Goal: Task Accomplishment & Management: Manage account settings

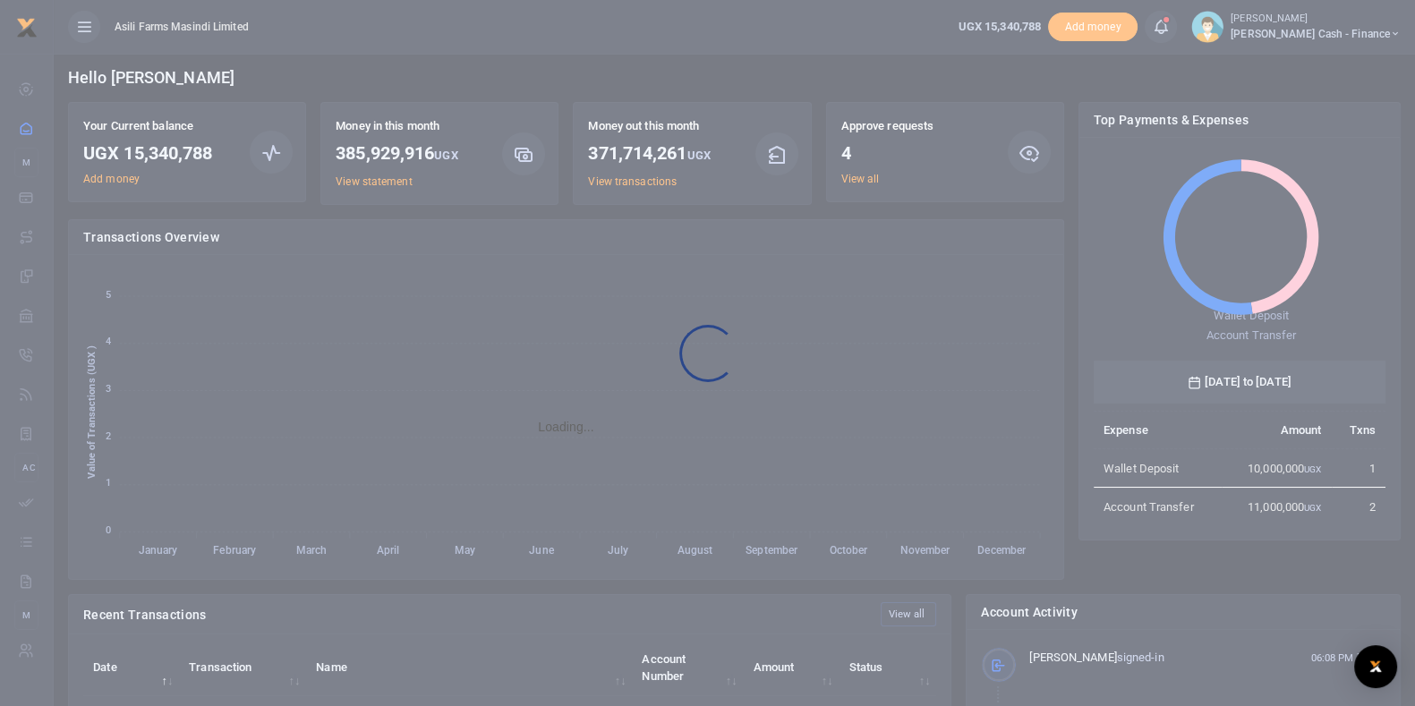
scroll to position [18, 18]
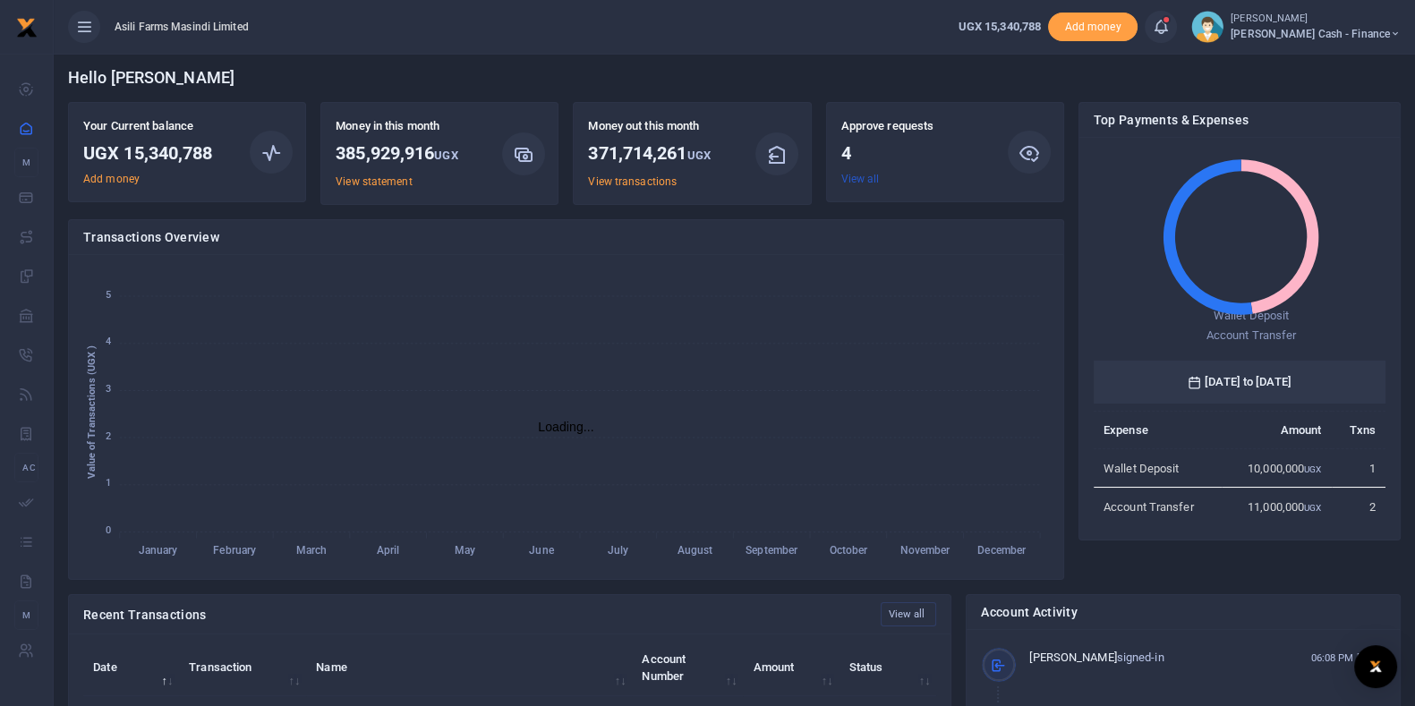
click at [868, 185] on link "View all" at bounding box center [861, 179] width 38 height 13
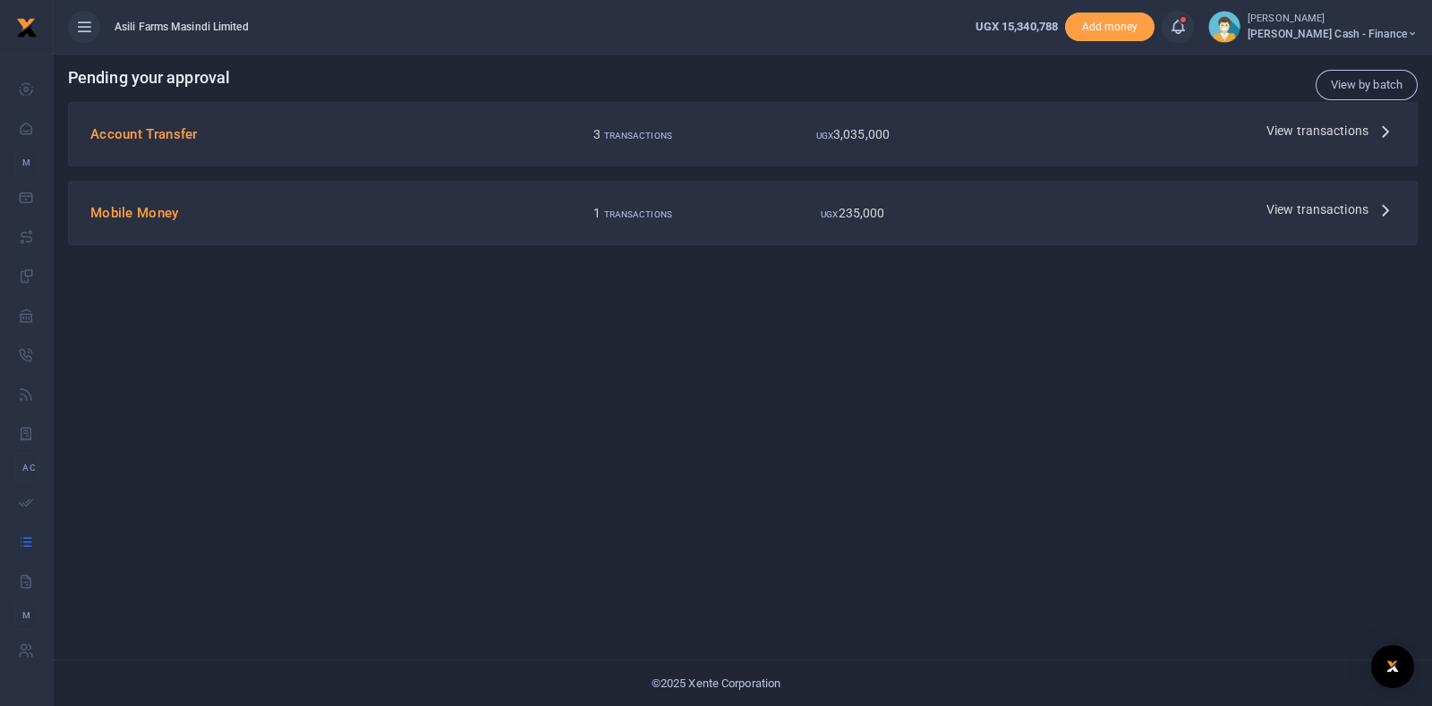
click at [1269, 124] on span "View transactions" at bounding box center [1318, 131] width 102 height 20
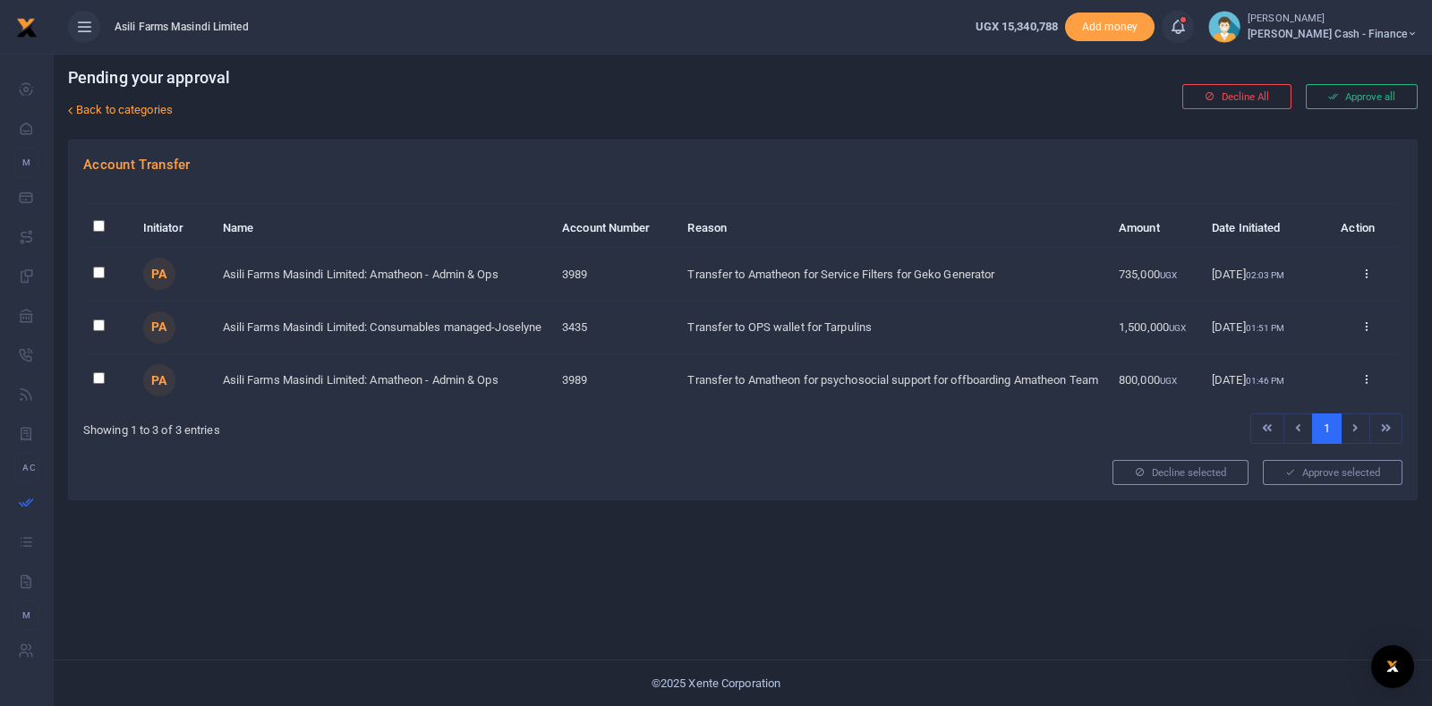
click at [94, 278] on input "checkbox" at bounding box center [99, 273] width 12 height 12
checkbox input "true"
click at [93, 331] on input "checkbox" at bounding box center [99, 326] width 12 height 12
checkbox input "true"
click at [103, 384] on input "checkbox" at bounding box center [99, 378] width 12 height 12
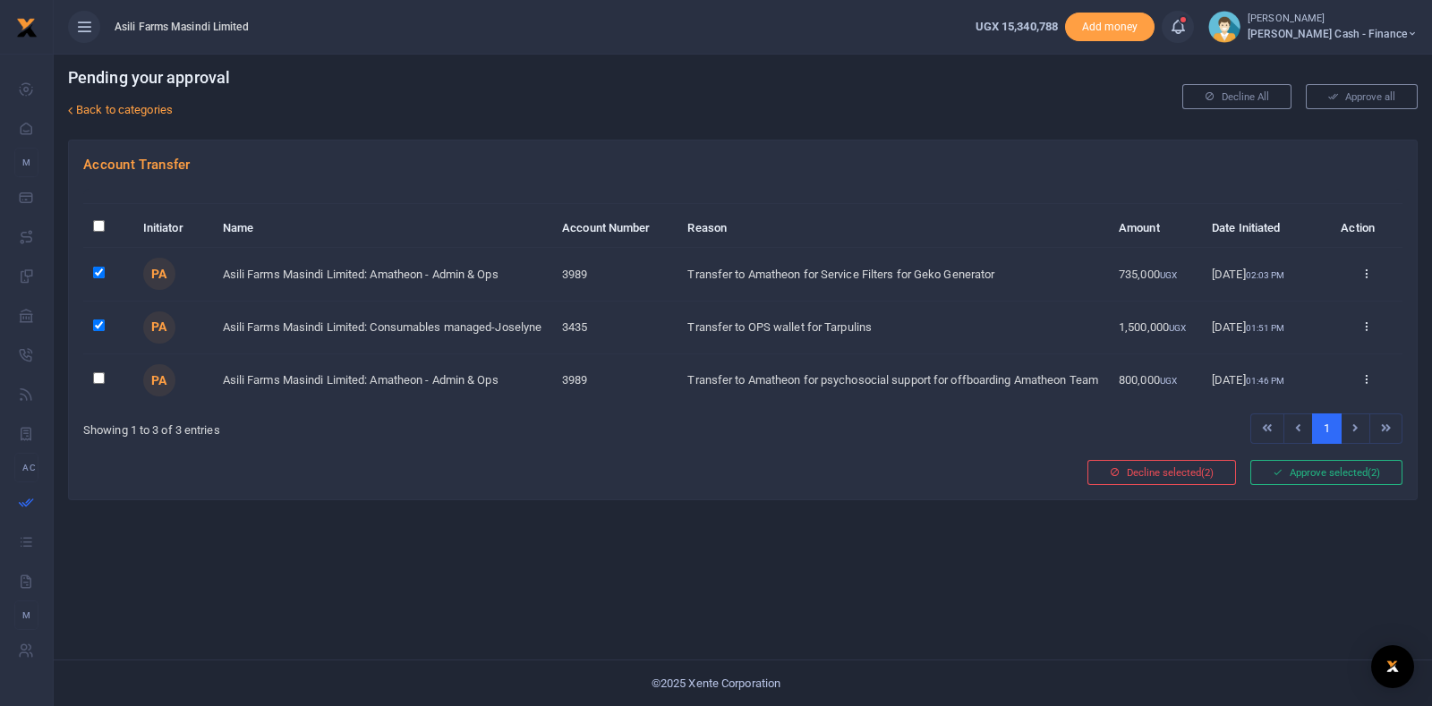
checkbox input "true"
click at [1304, 485] on button "Approve selected (3)" at bounding box center [1327, 472] width 152 height 25
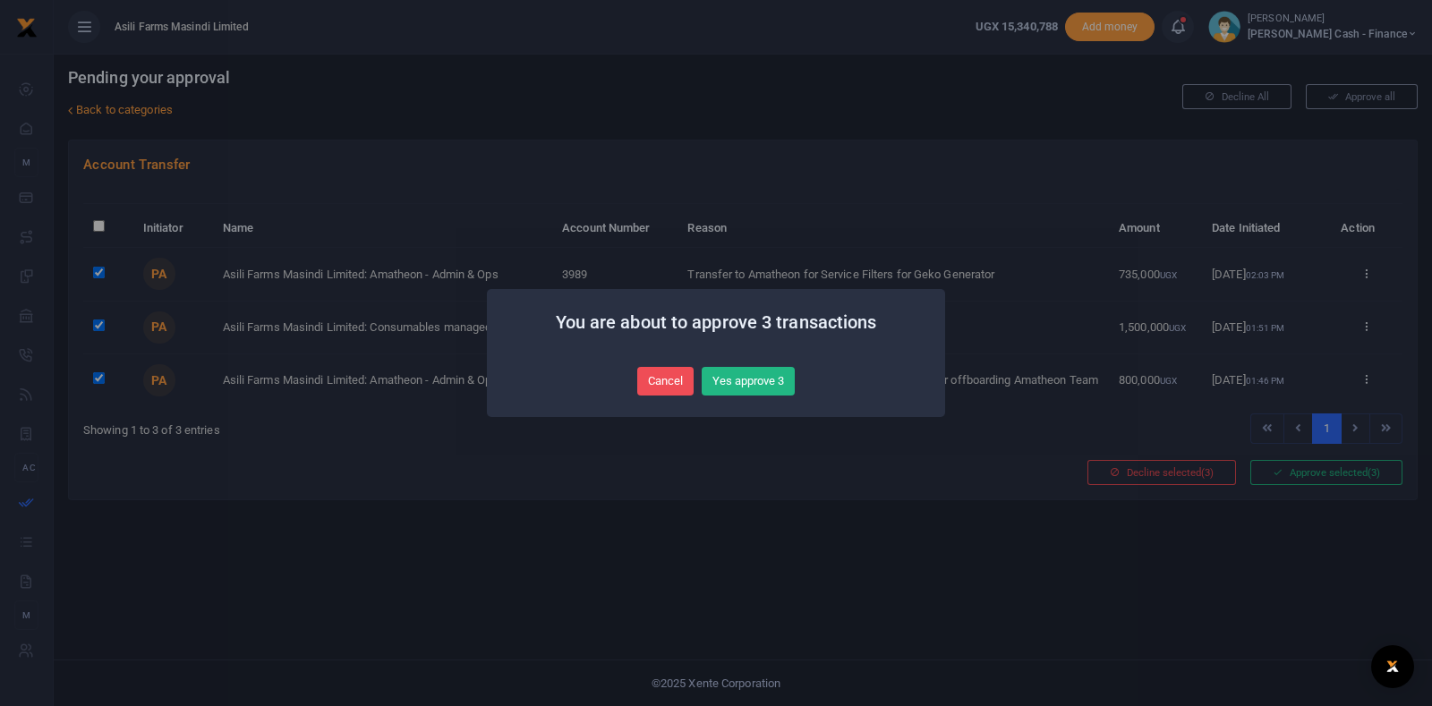
click at [725, 355] on div "You are about to approve 3 transactions × Cancel No Yes approve 3" at bounding box center [716, 353] width 458 height 128
click at [743, 393] on button "Yes approve 3" at bounding box center [748, 381] width 93 height 29
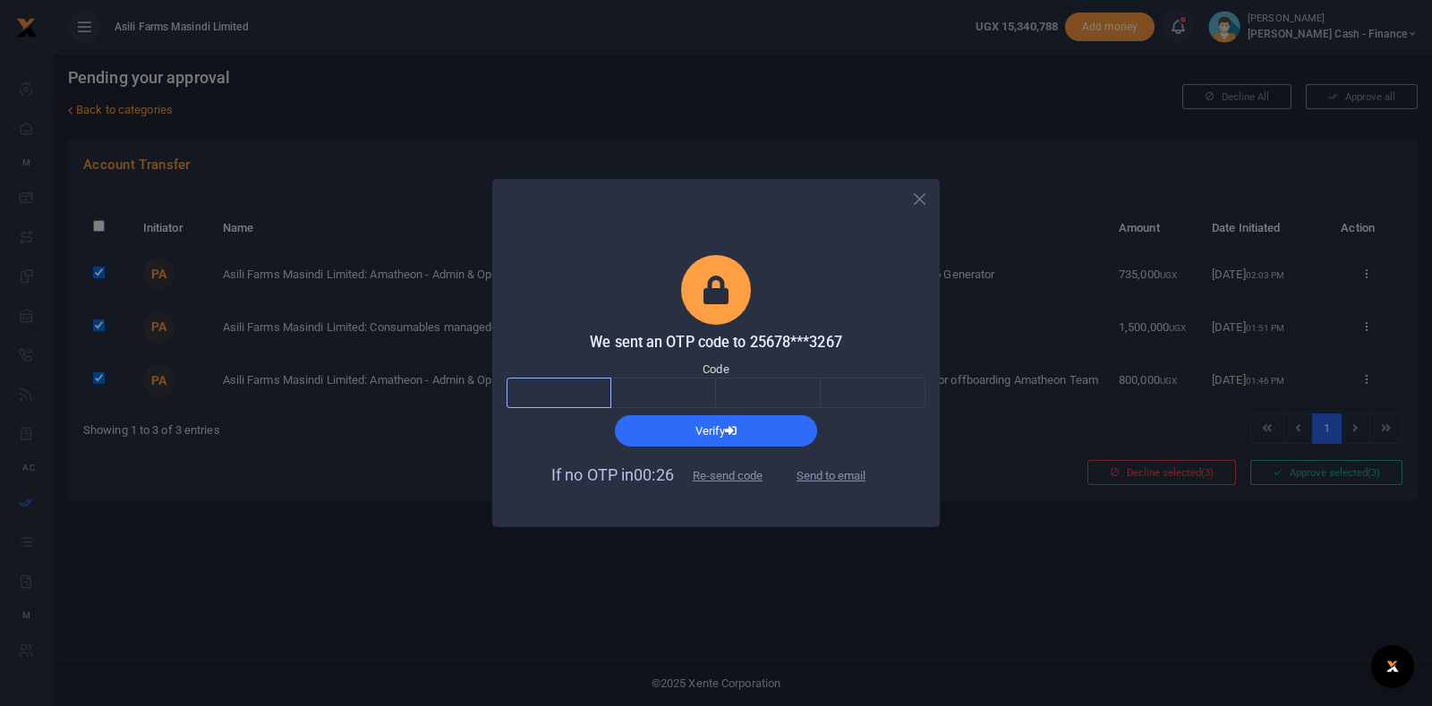
click at [590, 389] on input "text" at bounding box center [559, 393] width 105 height 30
type input "7"
type input "1"
type input "6"
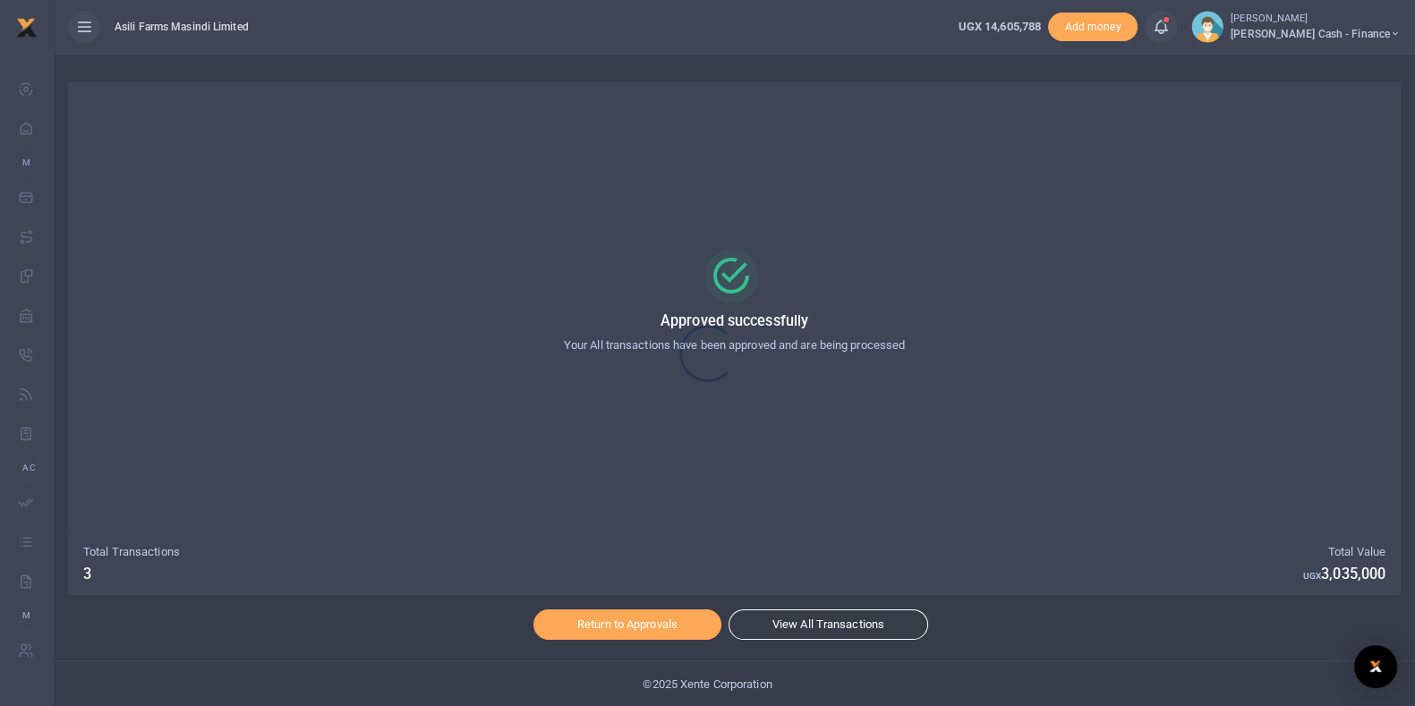
click at [624, 620] on div at bounding box center [707, 353] width 1415 height 706
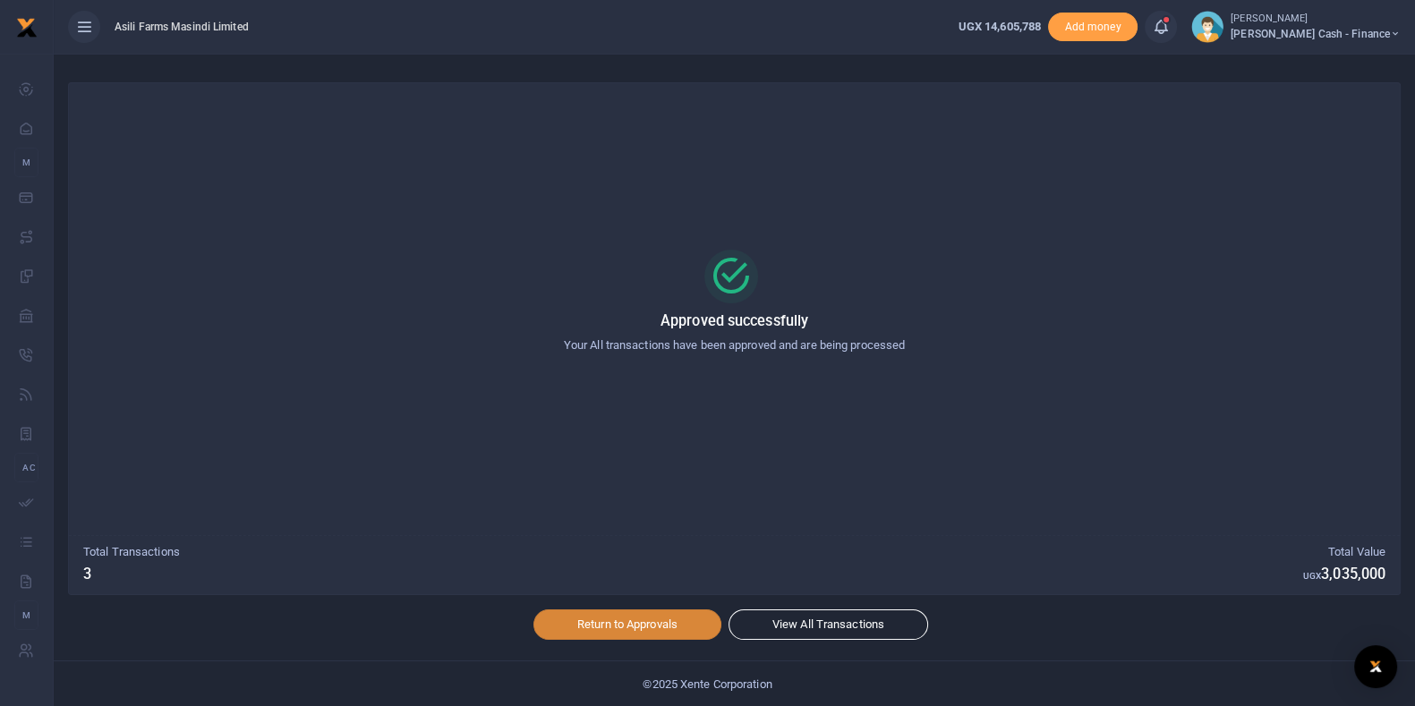
click at [624, 620] on link "Return to Approvals" at bounding box center [628, 625] width 188 height 30
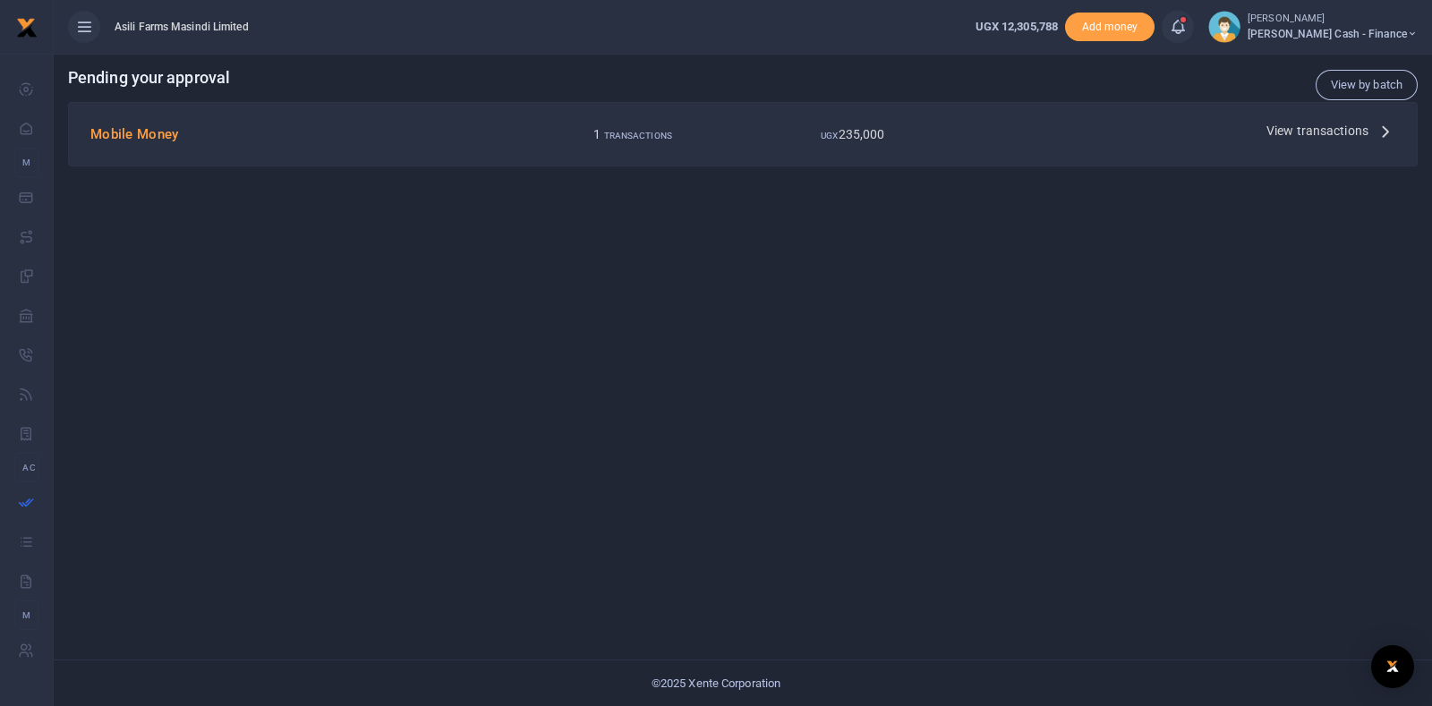
click at [1326, 123] on span "View transactions" at bounding box center [1318, 131] width 102 height 20
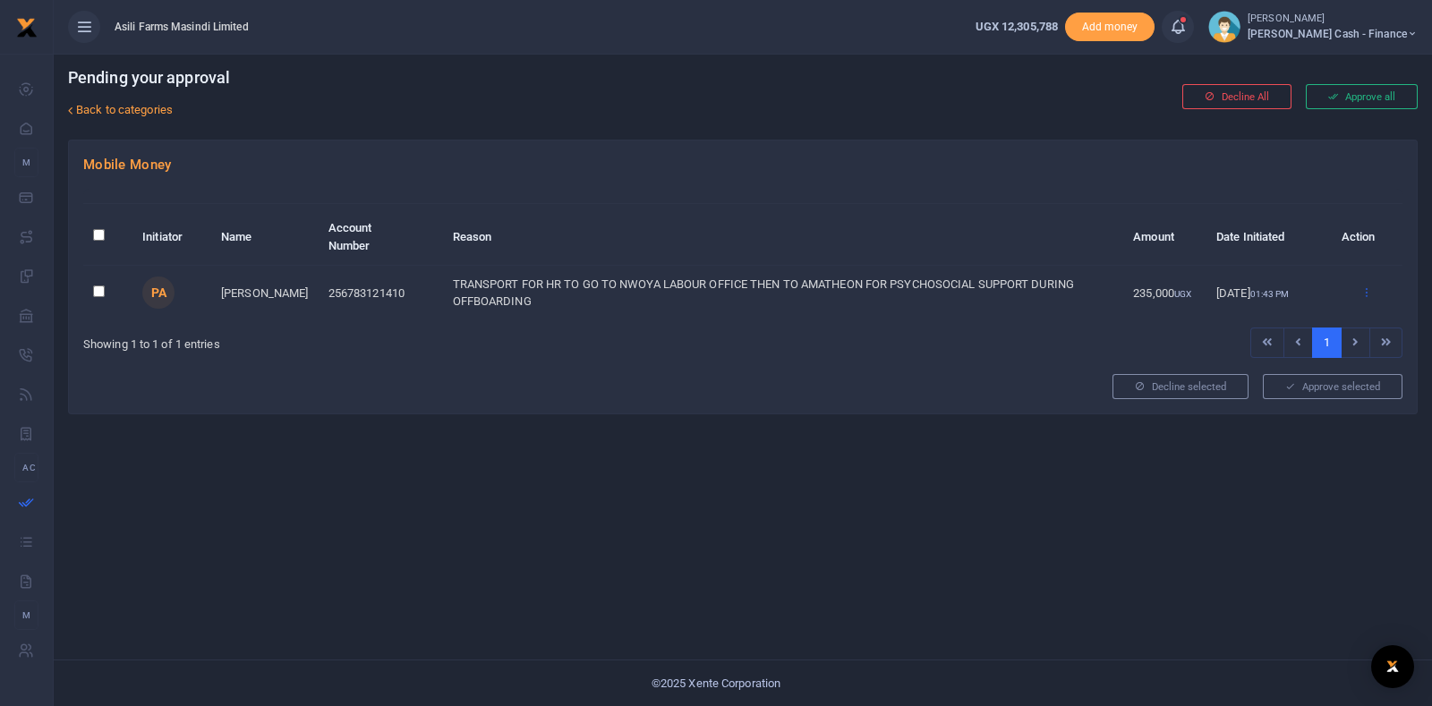
click at [1368, 291] on icon at bounding box center [1367, 292] width 12 height 13
click at [1258, 320] on link "Approve" at bounding box center [1301, 321] width 141 height 25
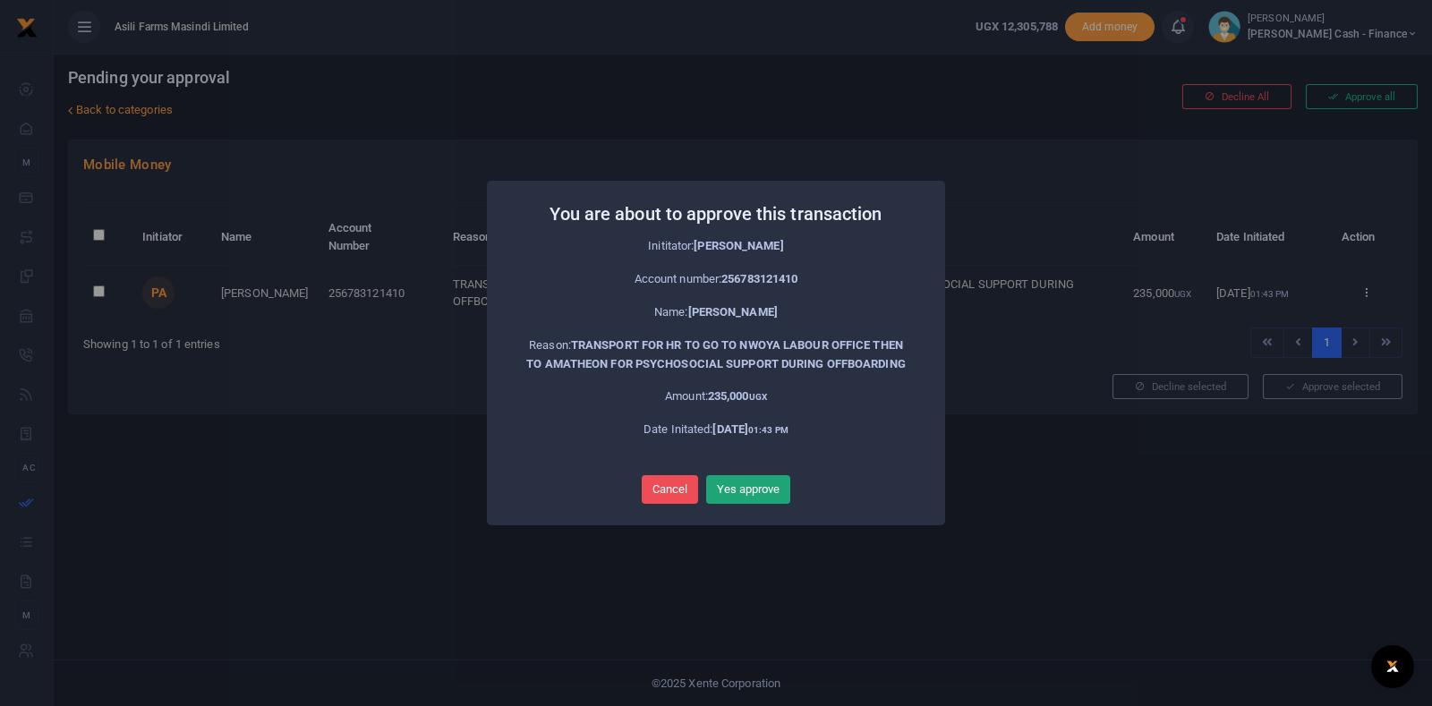
click at [754, 495] on button "Yes approve" at bounding box center [748, 489] width 84 height 29
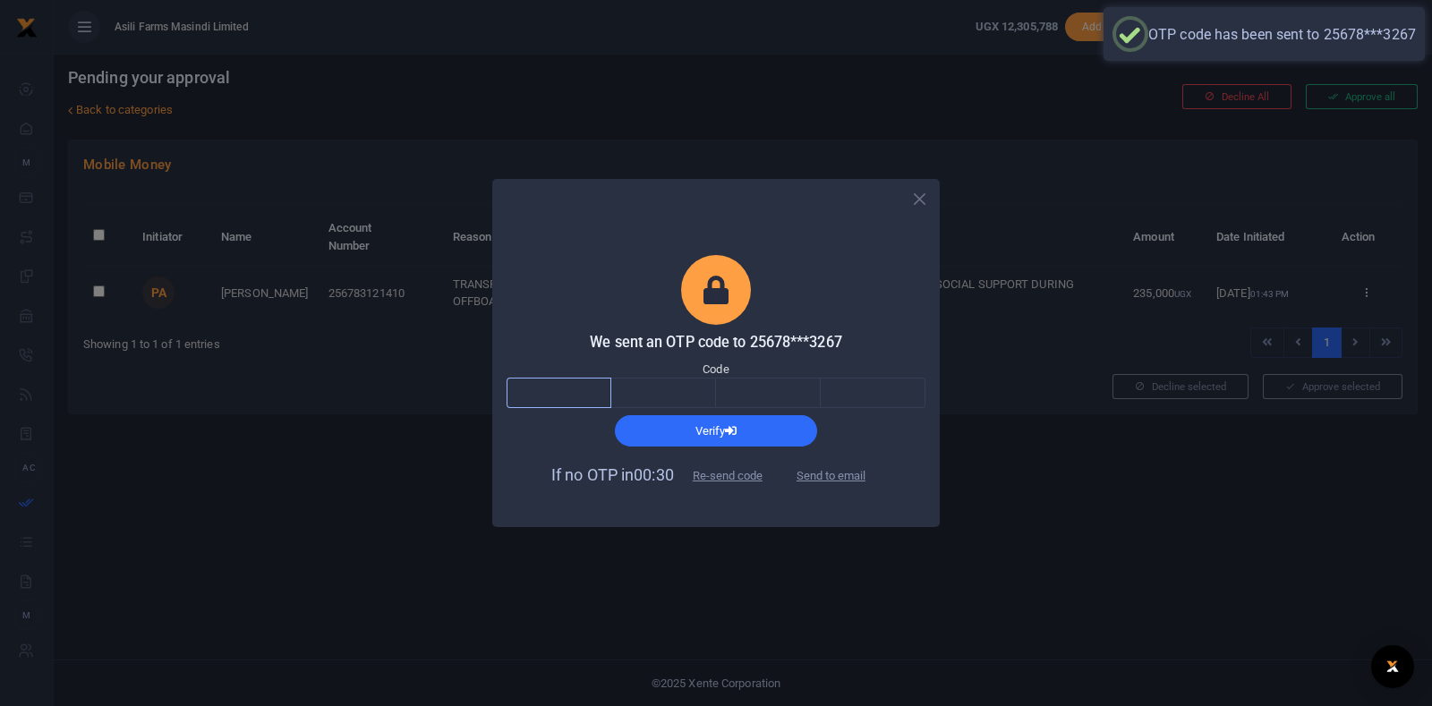
click at [566, 395] on input "text" at bounding box center [559, 393] width 105 height 30
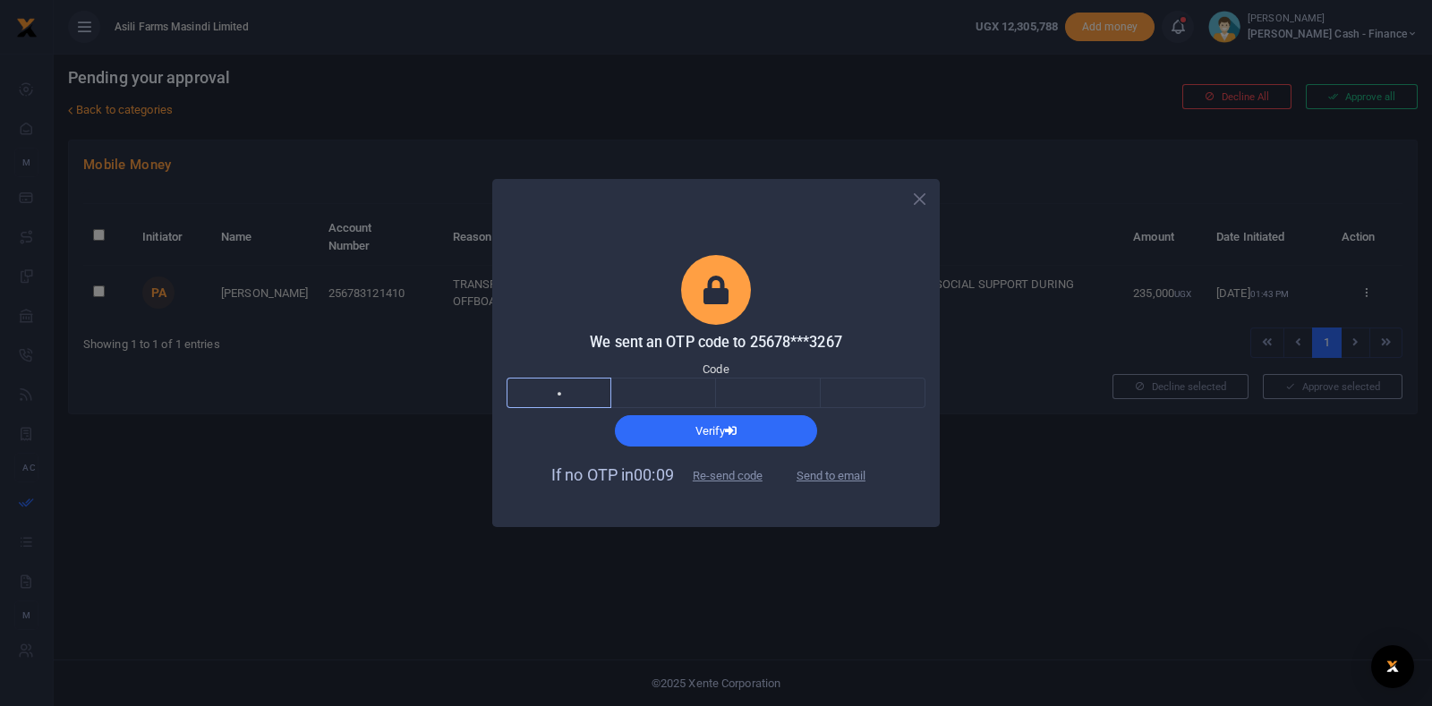
type input "3"
type input "0"
type input "3"
type input "6"
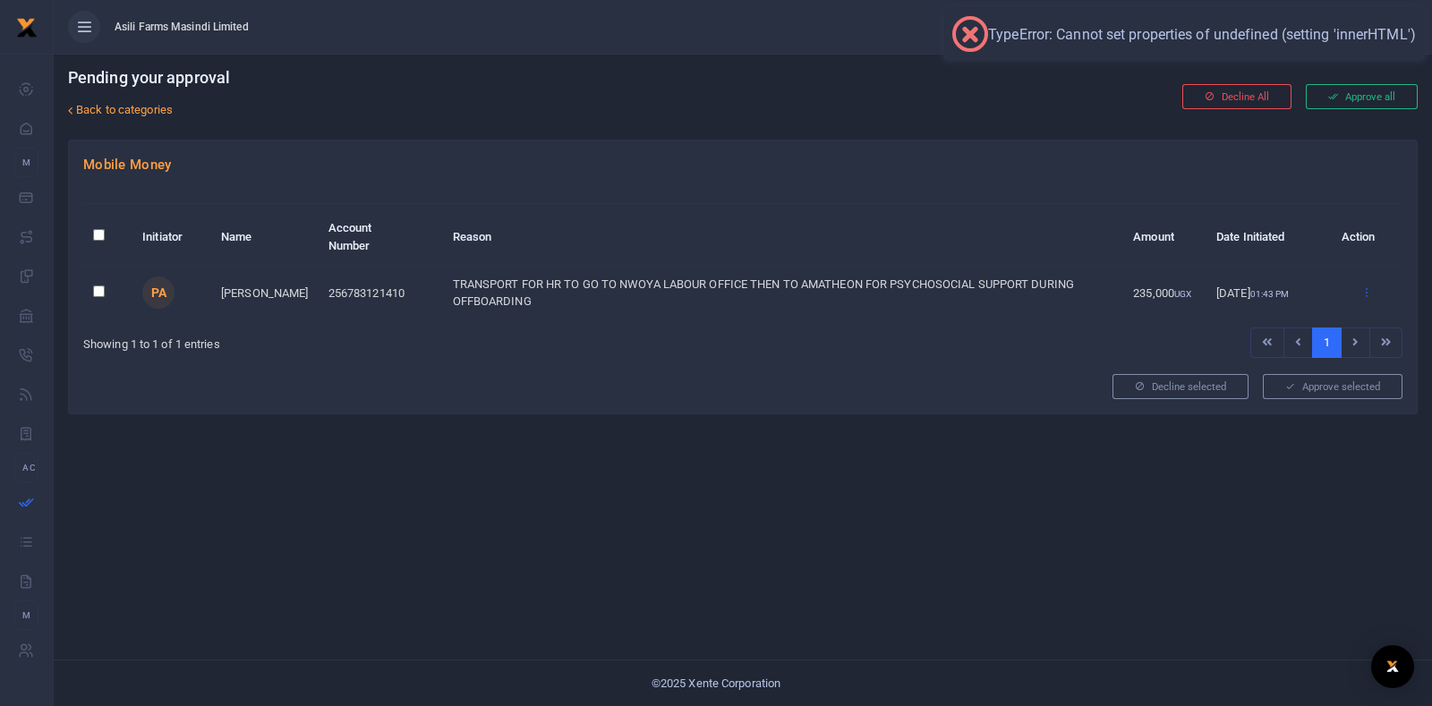
click at [1371, 295] on icon at bounding box center [1367, 292] width 12 height 13
click at [1315, 322] on link "Approve" at bounding box center [1301, 321] width 141 height 25
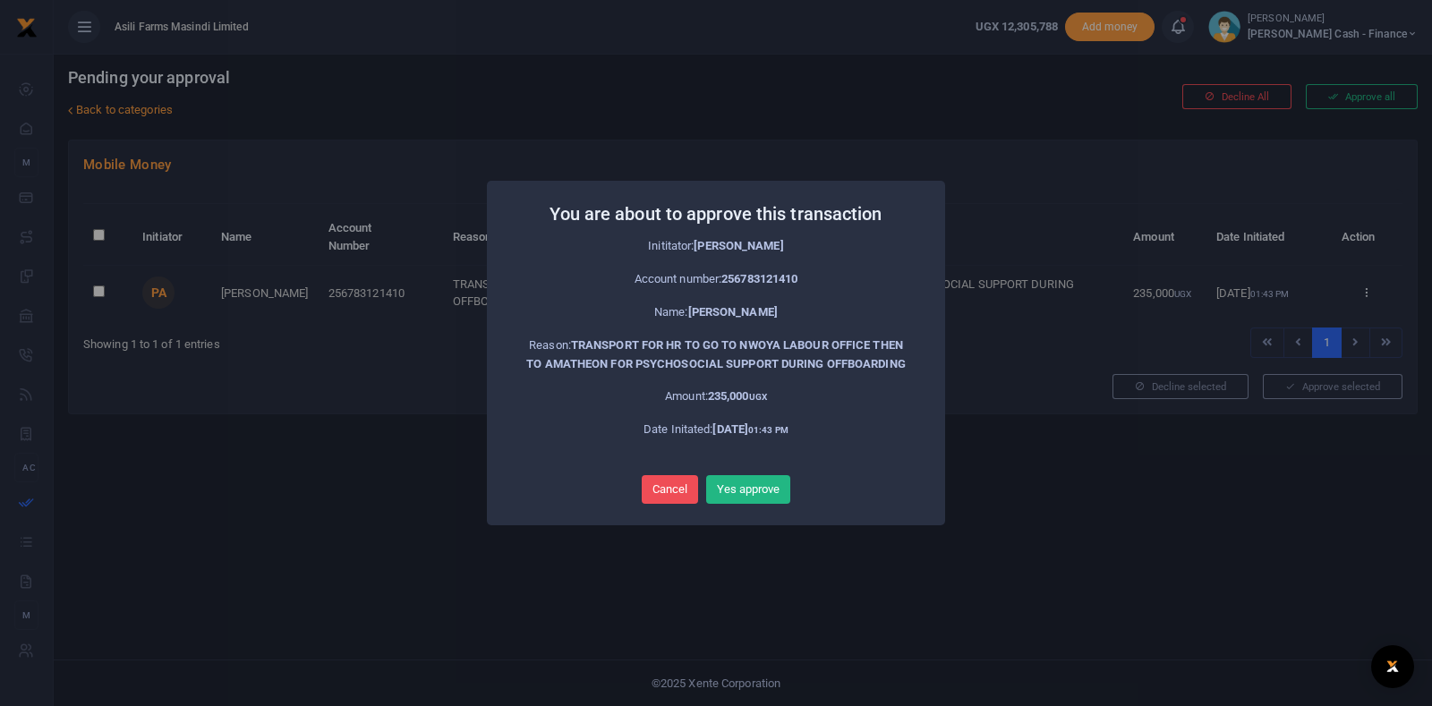
click at [750, 508] on div "Cancel No Yes approve" at bounding box center [716, 490] width 423 height 36
click at [764, 504] on button "Yes approve" at bounding box center [748, 489] width 84 height 29
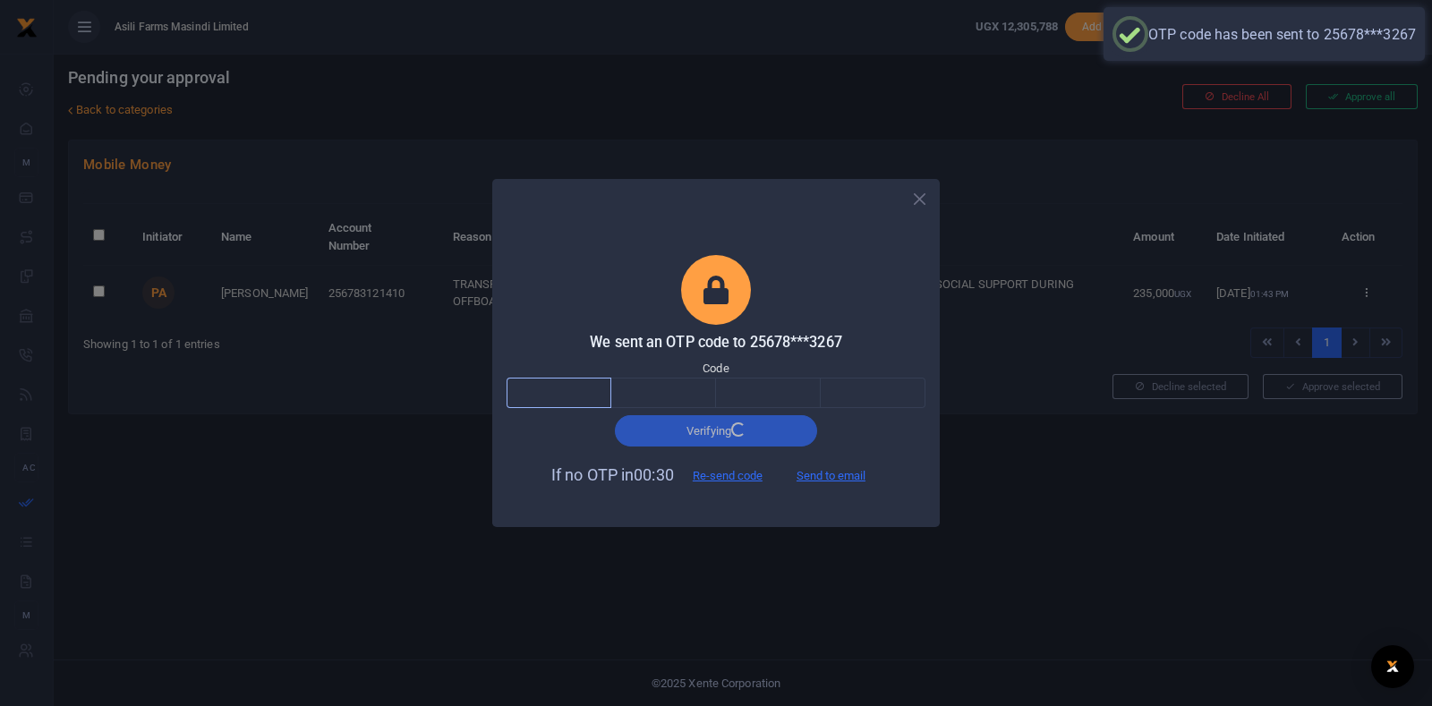
click at [519, 395] on input "text" at bounding box center [559, 393] width 105 height 30
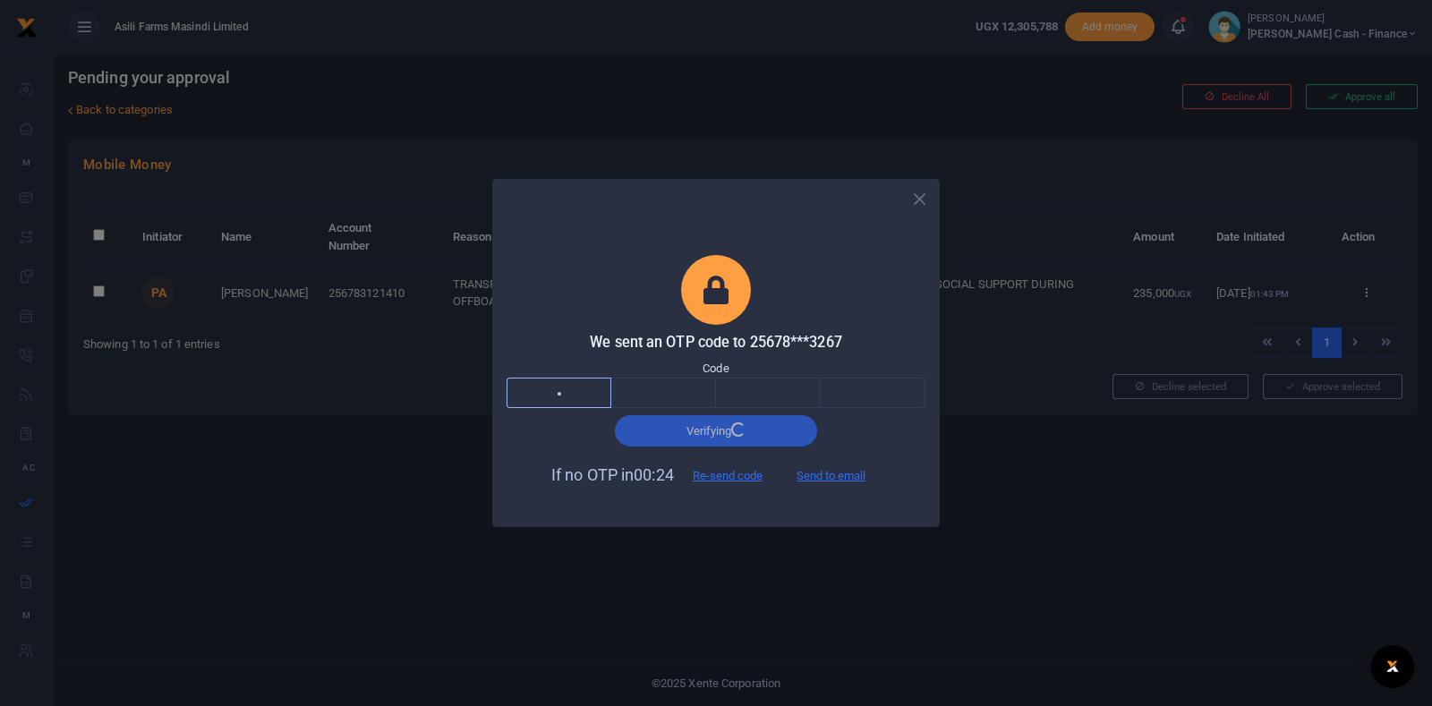
type input "3"
type input "0"
type input "6"
type input "4"
